Goal: Task Accomplishment & Management: Manage account settings

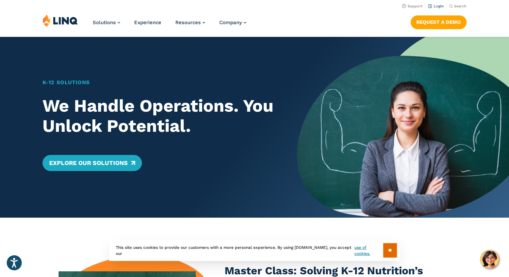
click at [435, 4] on link "Login" at bounding box center [436, 6] width 16 height 4
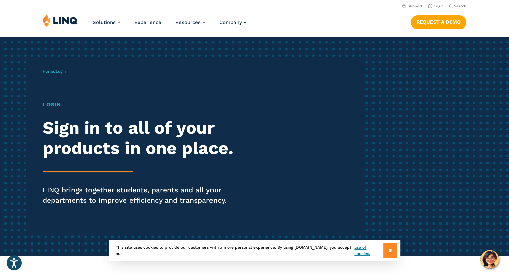
click at [387, 248] on input "**" at bounding box center [390, 250] width 14 height 14
